Goal: Task Accomplishment & Management: Use online tool/utility

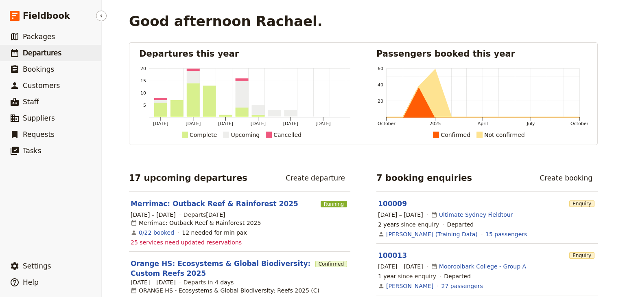
click at [46, 55] on span "Departures" at bounding box center [42, 53] width 39 height 8
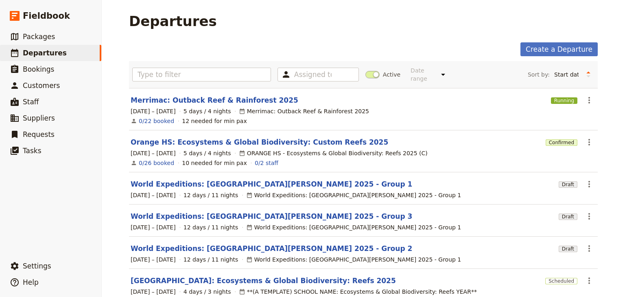
click at [372, 71] on span at bounding box center [373, 74] width 14 height 7
click at [366, 70] on input "Active" at bounding box center [366, 70] width 0 height 0
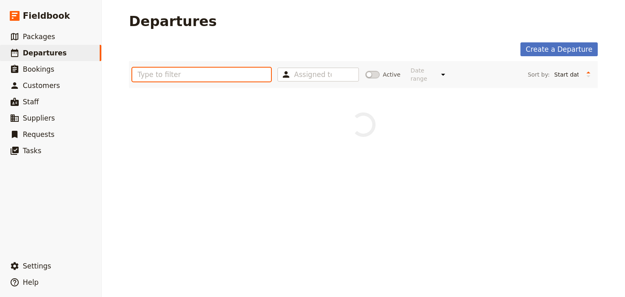
click at [199, 72] on input "text" at bounding box center [201, 75] width 139 height 14
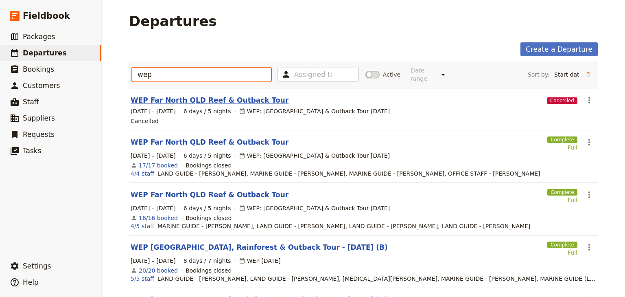
type input "wep"
click at [227, 95] on link "WEP Far North QLD Reef & Outback Tour" at bounding box center [210, 100] width 158 height 10
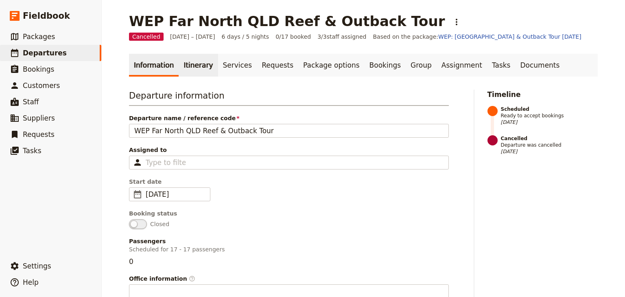
click at [191, 61] on link "Itinerary" at bounding box center [198, 65] width 39 height 23
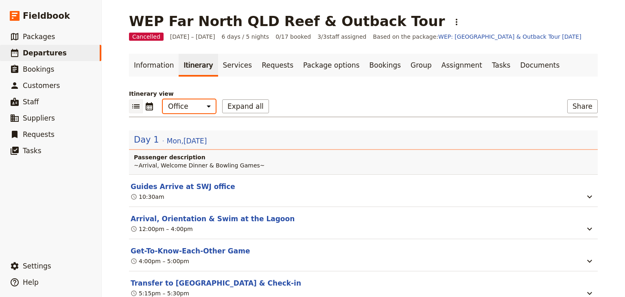
click at [185, 105] on select "Office Guide Passenger Sales" at bounding box center [189, 106] width 53 height 14
click at [163, 99] on select "Office Guide Passenger Sales" at bounding box center [189, 106] width 53 height 14
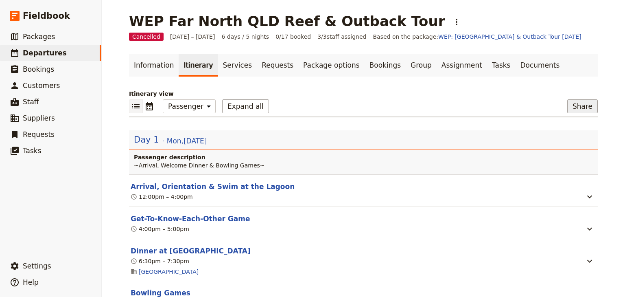
click at [577, 106] on button "Share" at bounding box center [583, 106] width 31 height 14
click at [571, 134] on span "Passenger itinerary" at bounding box center [562, 136] width 55 height 8
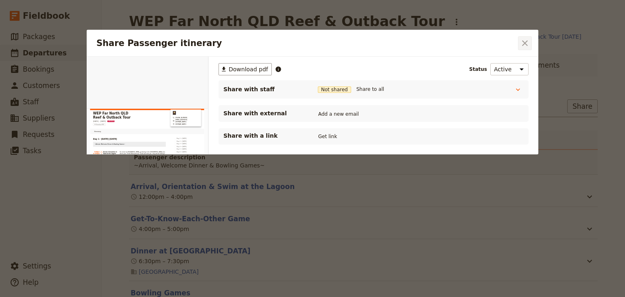
click at [527, 47] on icon "Close dialog" at bounding box center [525, 43] width 10 height 10
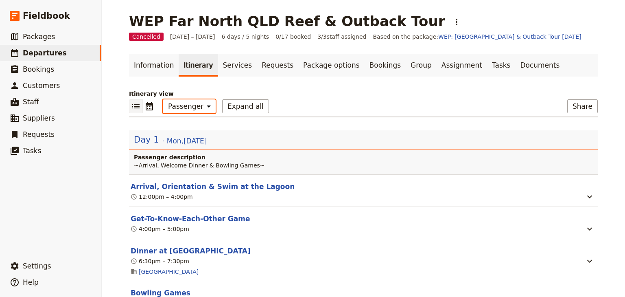
click at [188, 105] on select "Office Guide Passenger Sales" at bounding box center [189, 106] width 53 height 14
select select "MARKETING"
click at [163, 99] on select "Office Guide Passenger Sales" at bounding box center [189, 106] width 53 height 14
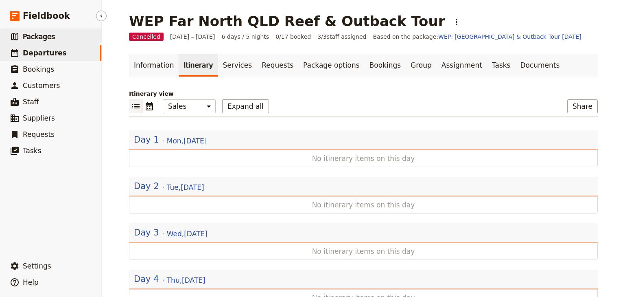
click at [36, 38] on span "Packages" at bounding box center [39, 37] width 32 height 8
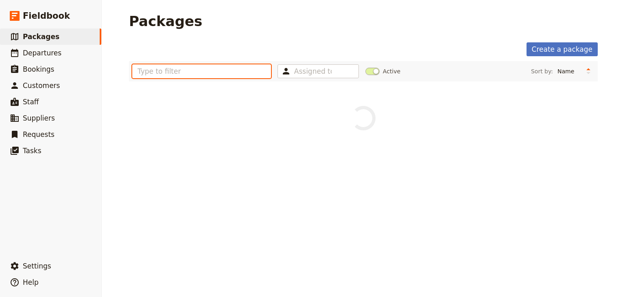
click at [152, 70] on input "text" at bounding box center [201, 71] width 139 height 14
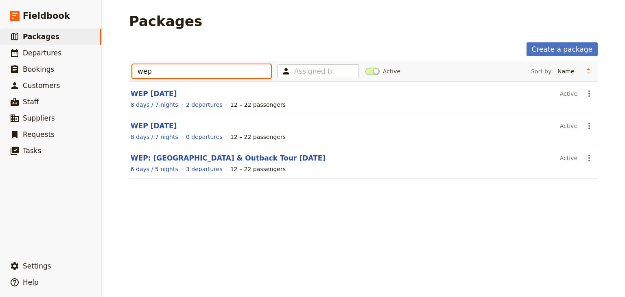
type input "wep"
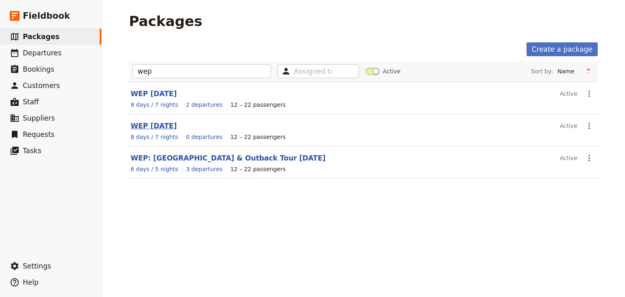
click at [173, 125] on link "WEP [DATE]" at bounding box center [154, 126] width 46 height 8
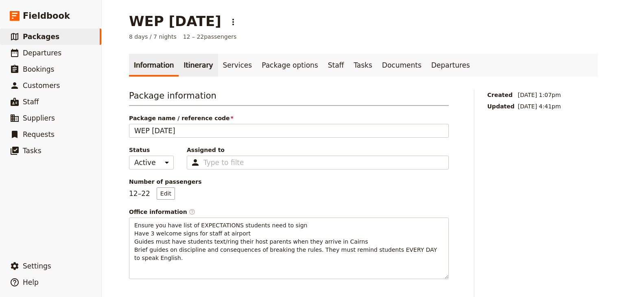
click at [192, 68] on link "Itinerary" at bounding box center [198, 65] width 39 height 23
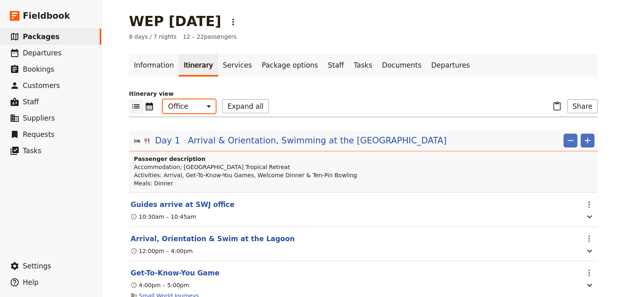
click at [186, 111] on select "Office Guide Passenger Sales" at bounding box center [189, 106] width 53 height 14
click at [163, 99] on select "Office Guide Passenger Sales" at bounding box center [189, 106] width 53 height 14
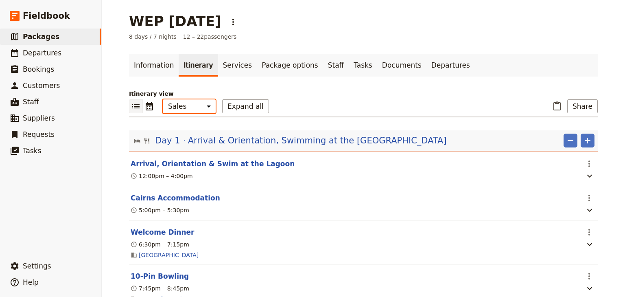
click at [194, 107] on select "Office Guide Passenger Sales" at bounding box center [189, 106] width 53 height 14
select select "ALL"
click at [163, 99] on select "Office Guide Passenger Sales" at bounding box center [189, 106] width 53 height 14
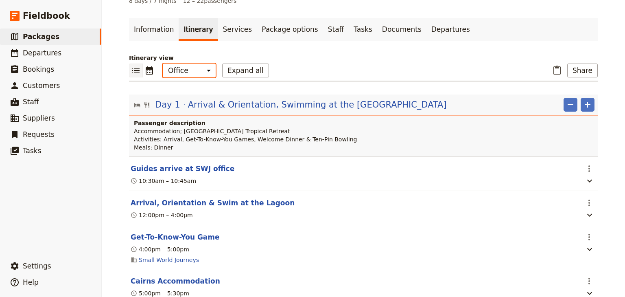
scroll to position [33, 0]
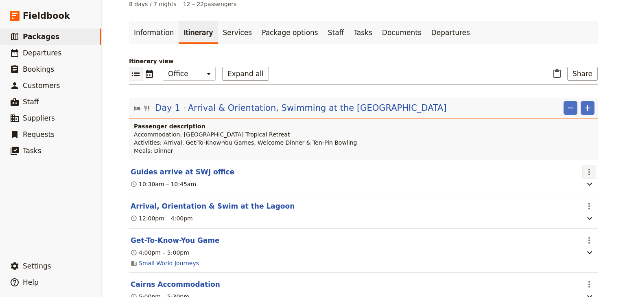
click at [589, 171] on icon "Actions" at bounding box center [590, 172] width 2 height 7
click at [534, 186] on span "Edit this itinerary item" at bounding box center [549, 189] width 64 height 8
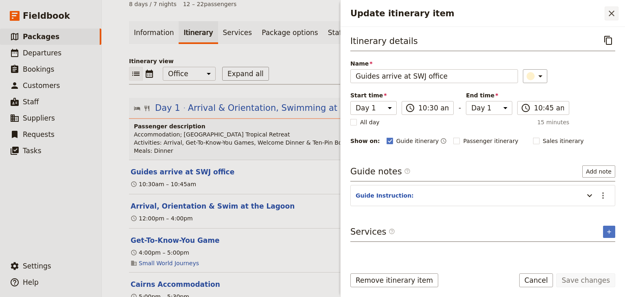
click at [608, 12] on icon "Close drawer" at bounding box center [612, 14] width 10 height 10
